Goal: Information Seeking & Learning: Learn about a topic

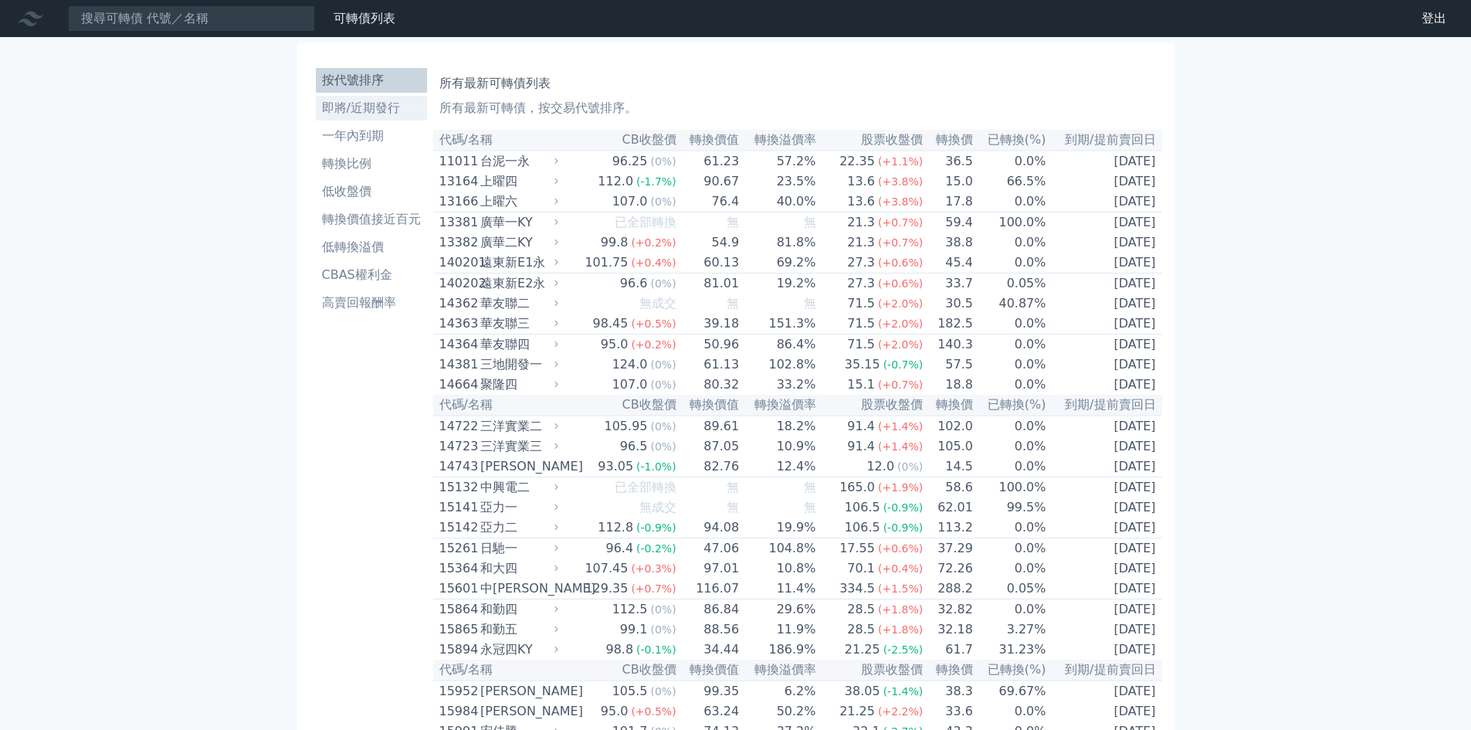
click at [369, 107] on li "即將/近期發行" at bounding box center [371, 108] width 111 height 19
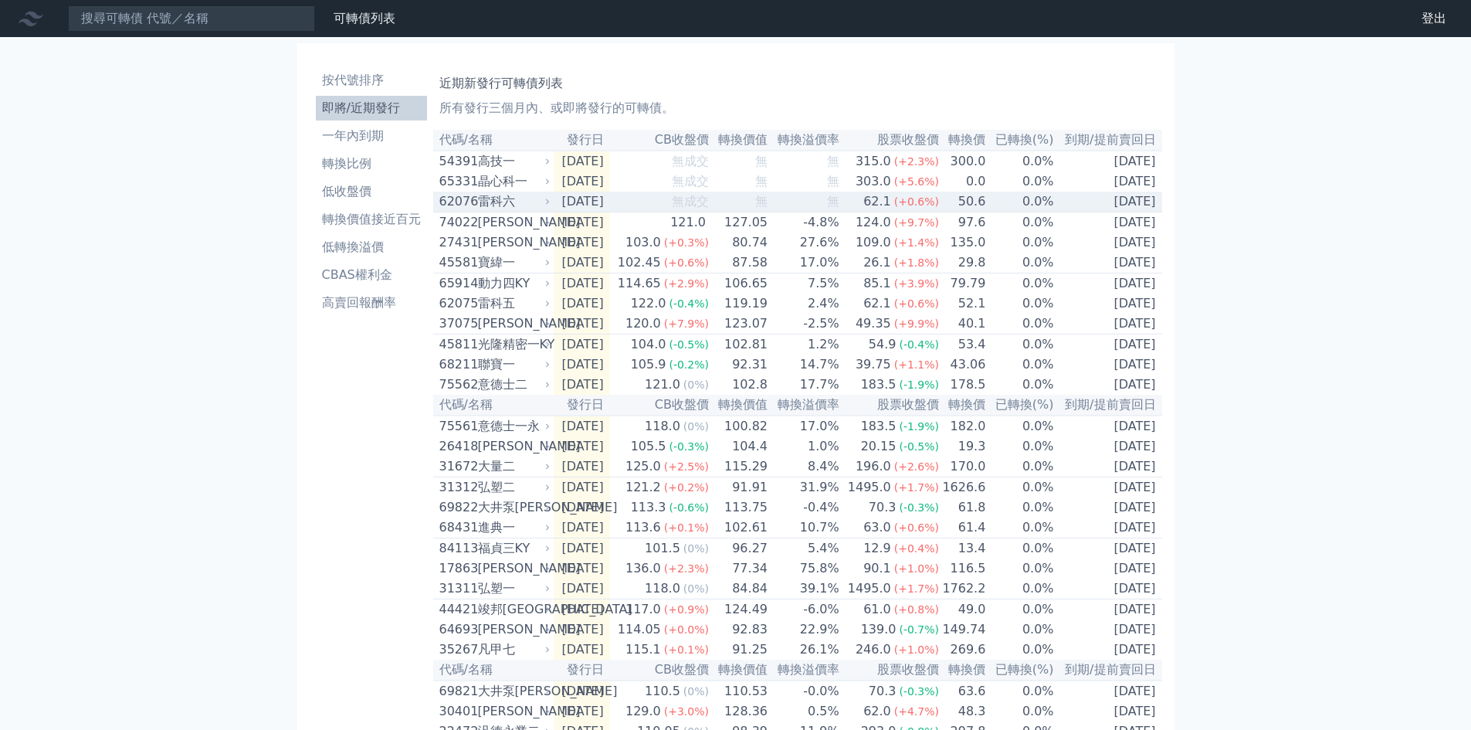
click at [694, 209] on span "無成交" at bounding box center [690, 201] width 37 height 15
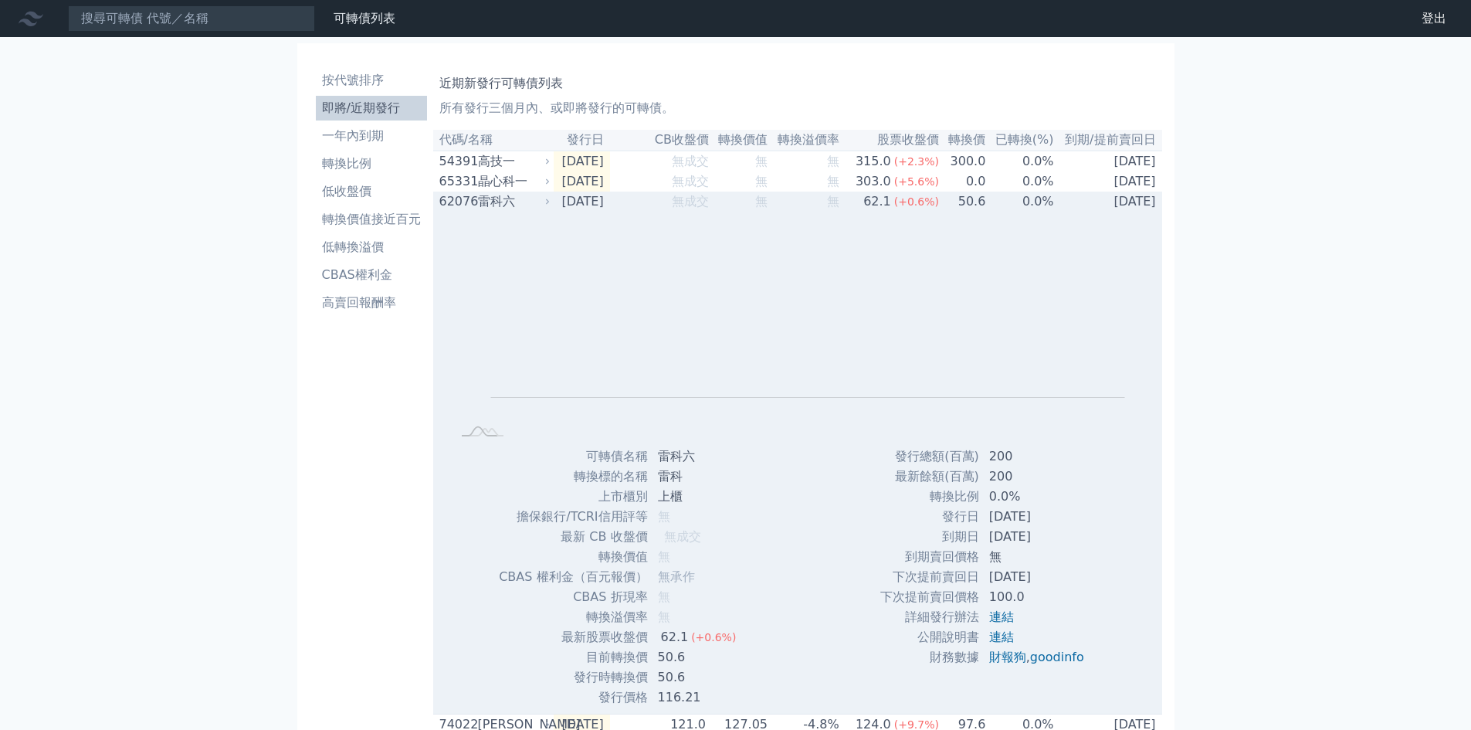
click at [694, 209] on span "無成交" at bounding box center [690, 201] width 37 height 15
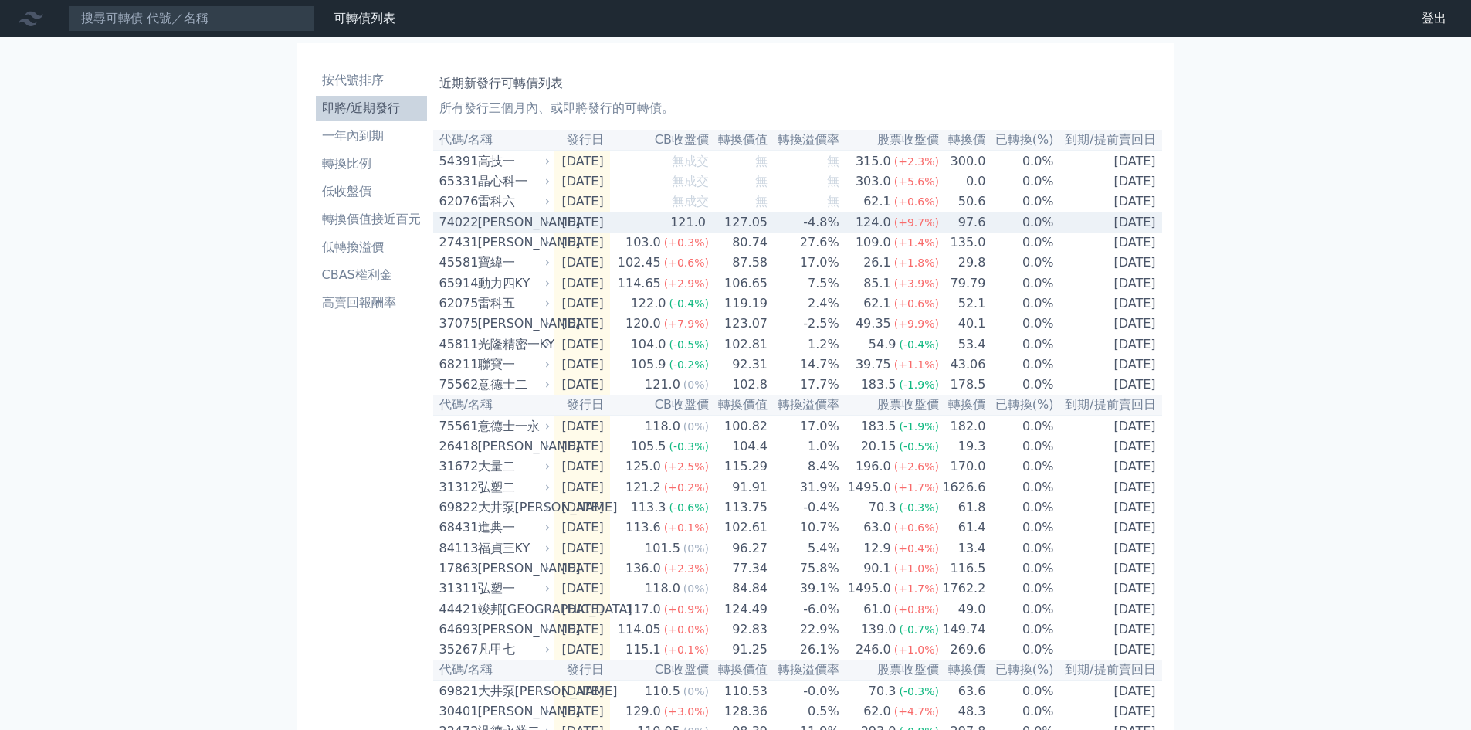
click at [691, 229] on div "121.0" at bounding box center [688, 222] width 42 height 19
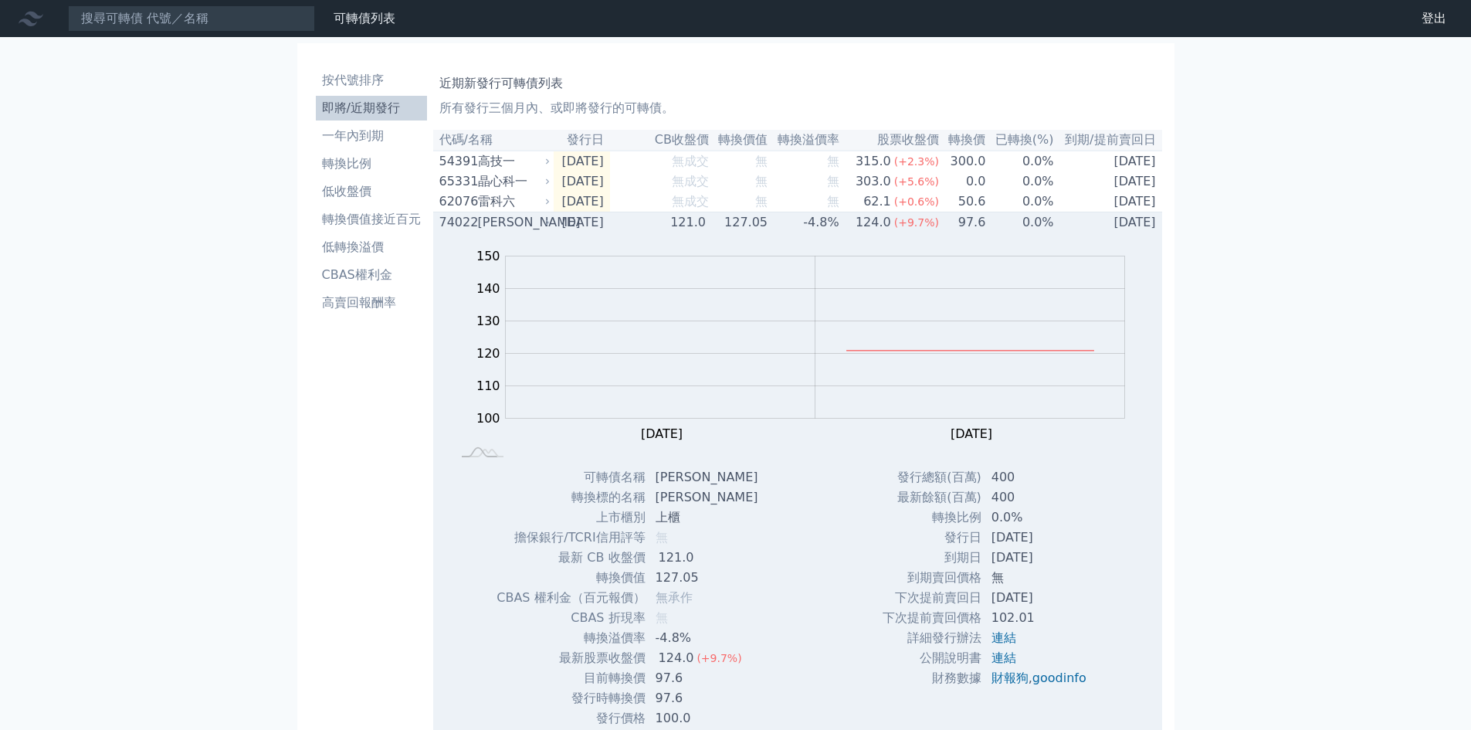
click at [691, 229] on div "121.0" at bounding box center [688, 222] width 42 height 19
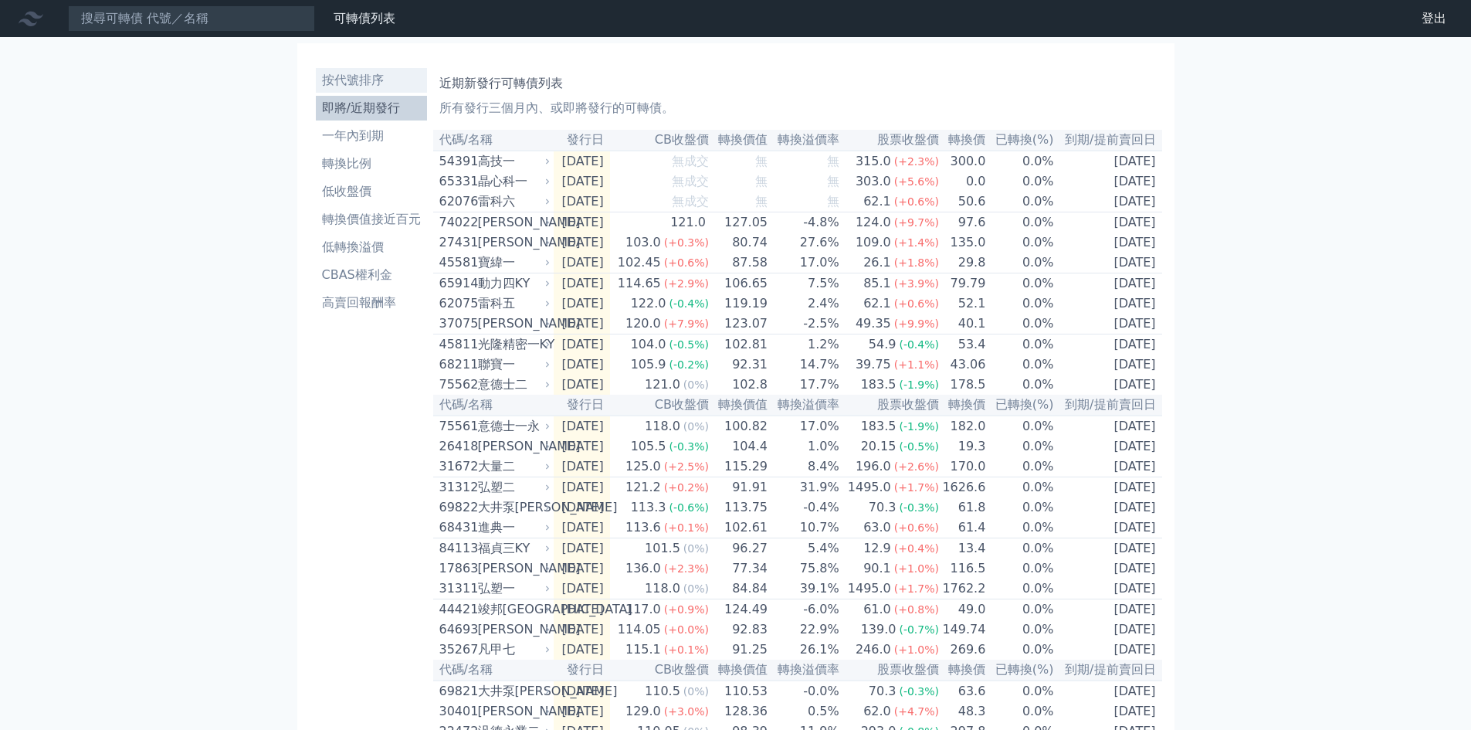
click at [394, 72] on li "按代號排序" at bounding box center [371, 80] width 111 height 19
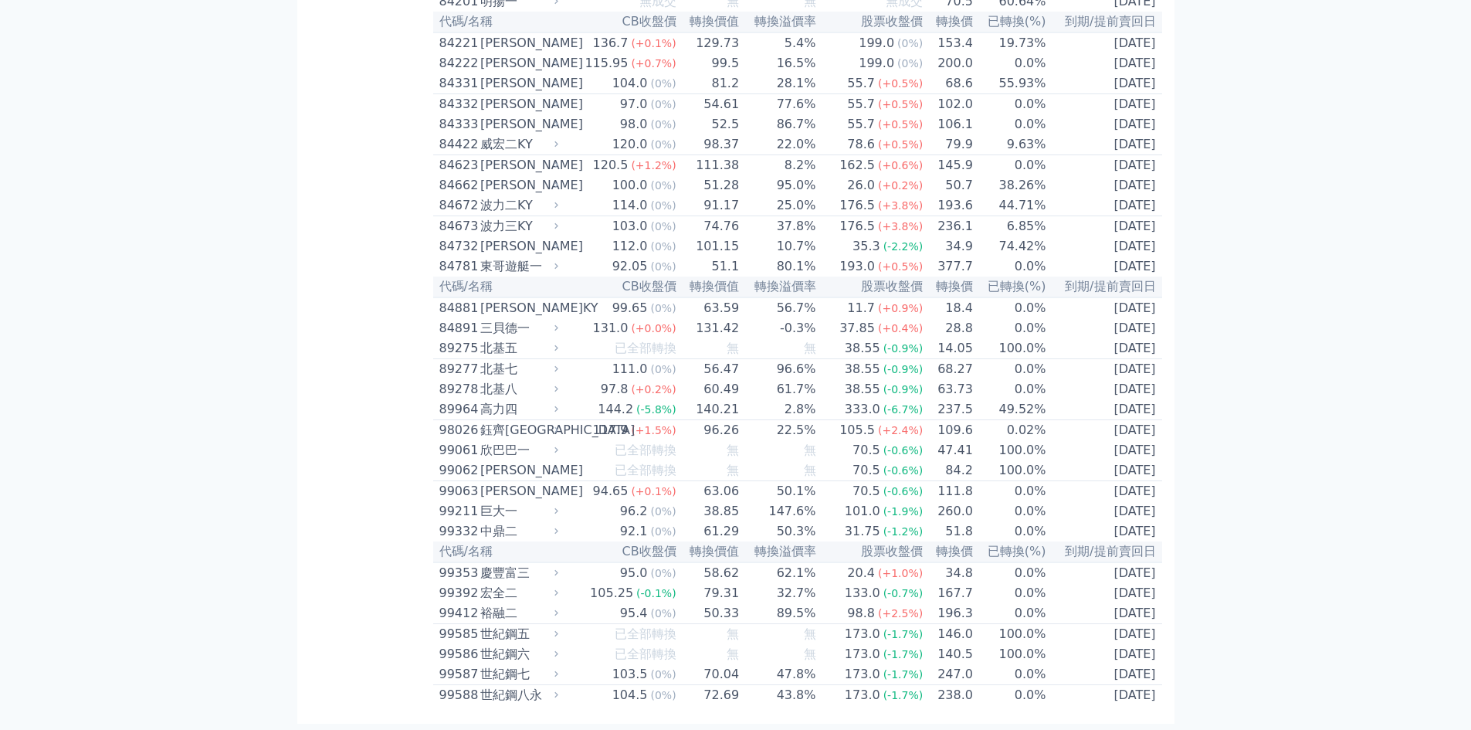
scroll to position [8541, 0]
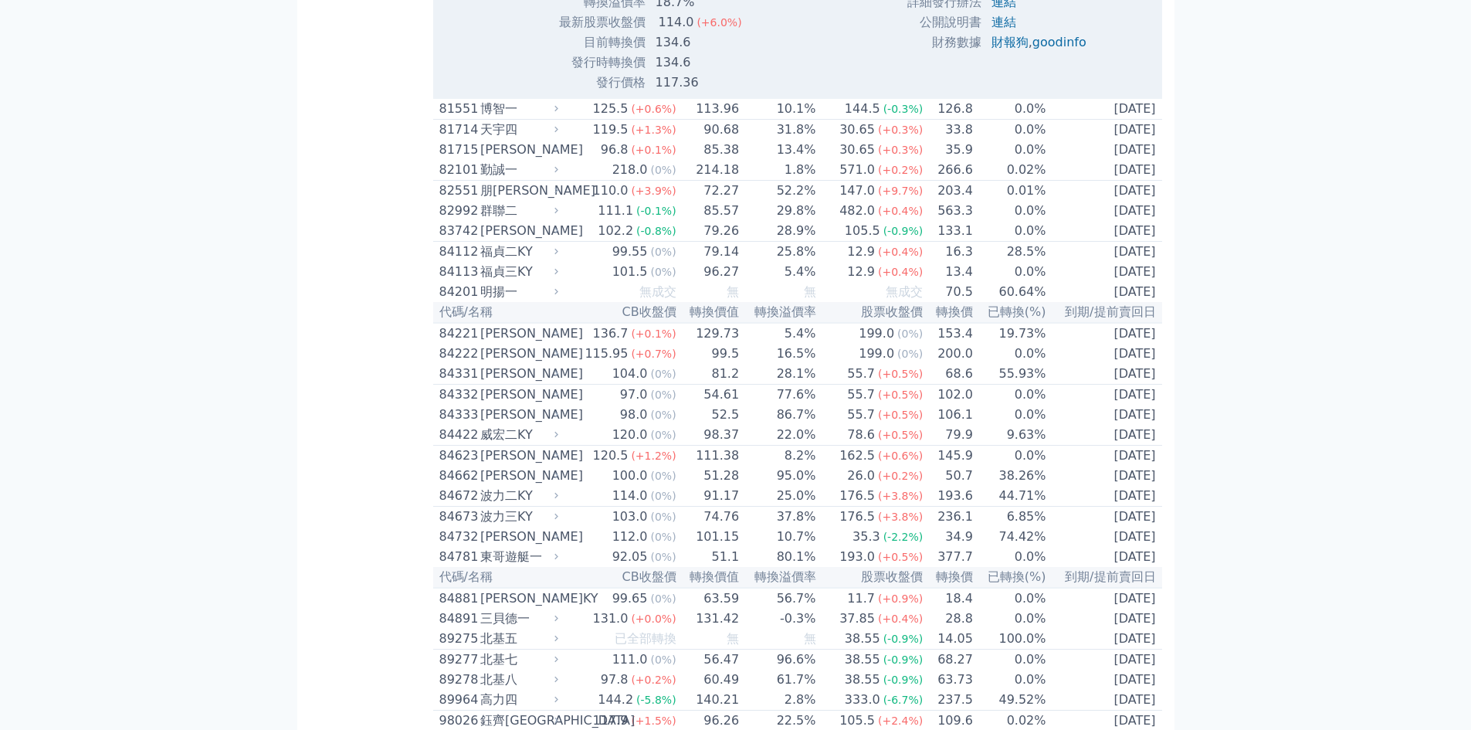
click at [1001, 12] on td "連結" at bounding box center [1040, 2] width 117 height 20
click at [1003, 9] on link "連結" at bounding box center [1004, 2] width 25 height 15
